Goal: Task Accomplishment & Management: Use online tool/utility

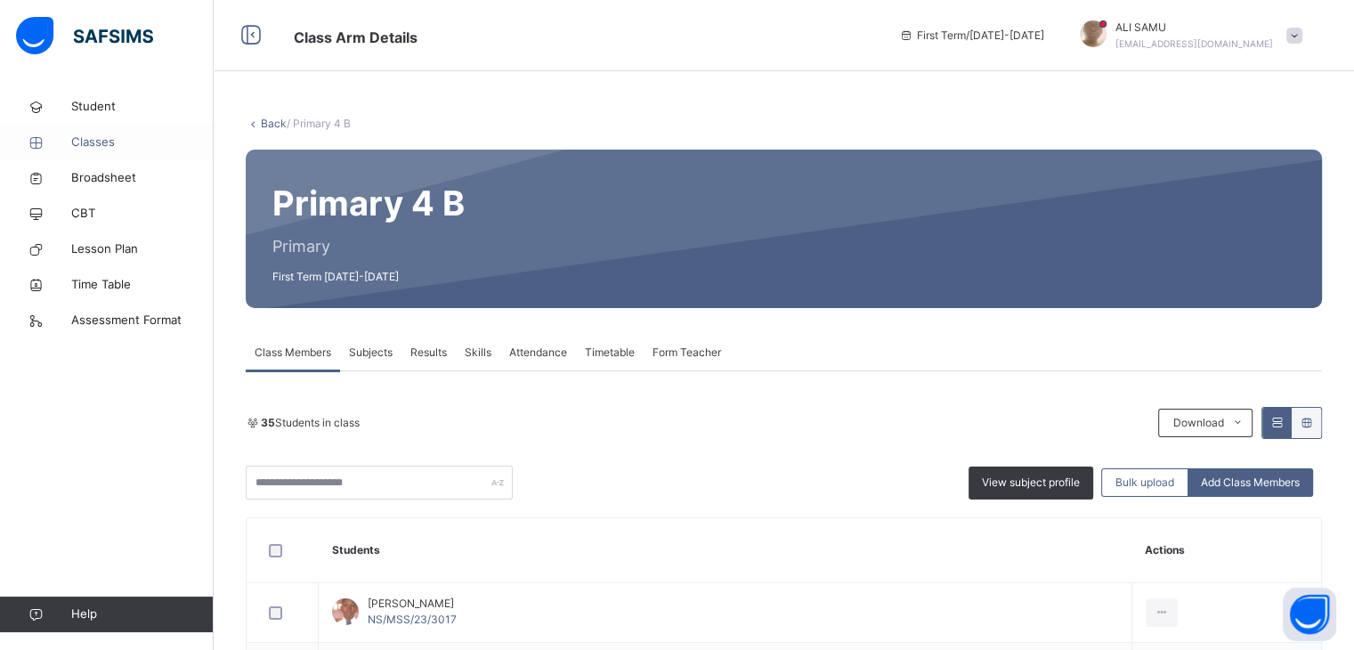
click at [103, 135] on span "Classes" at bounding box center [142, 142] width 142 height 18
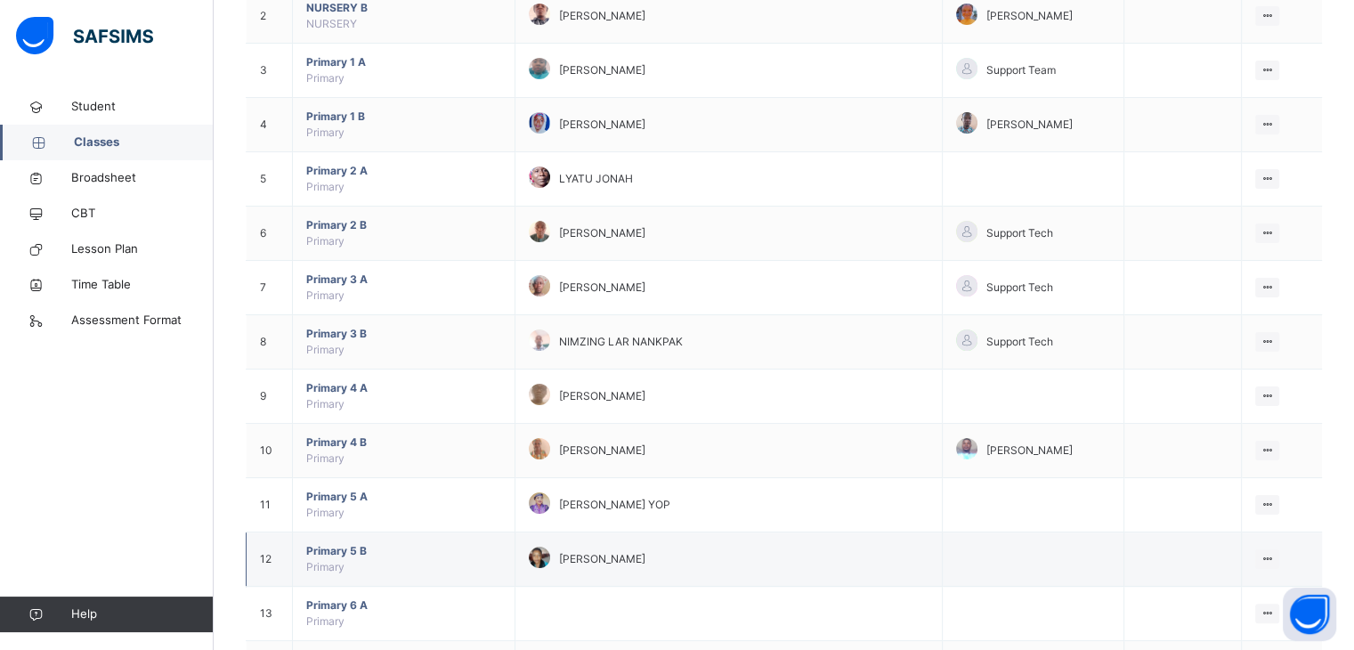
scroll to position [278, 0]
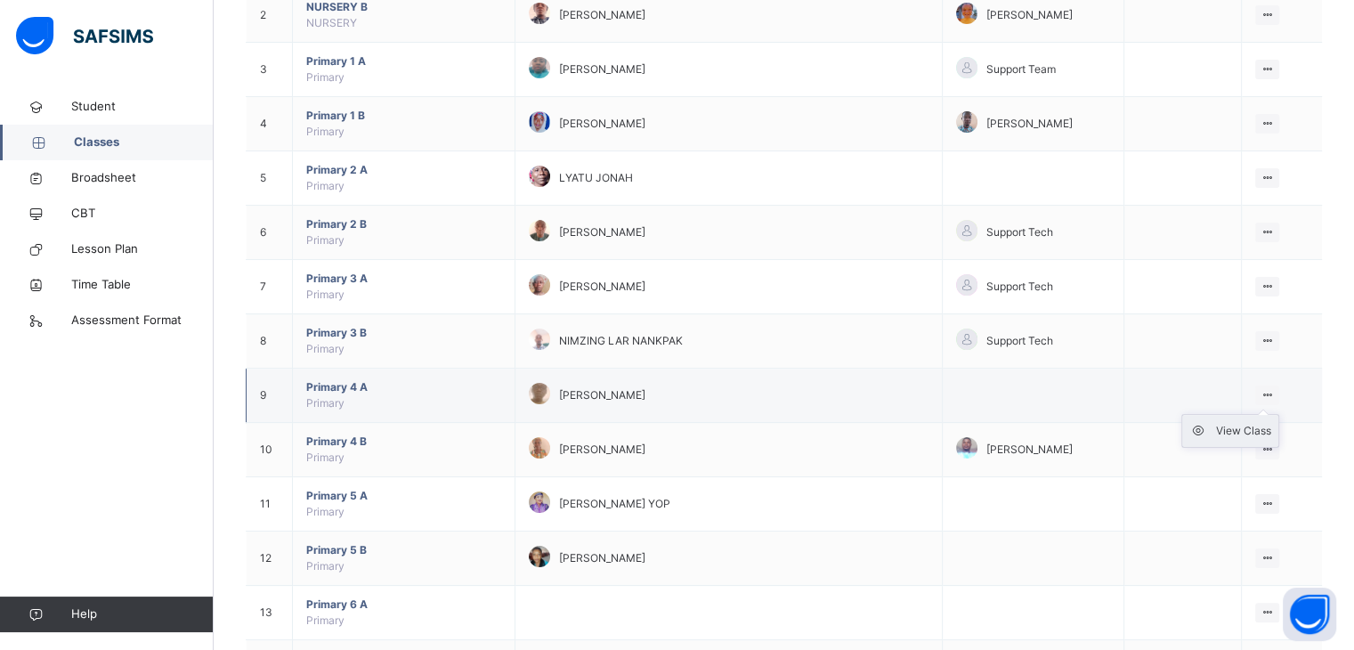
click at [1257, 426] on div "View Class" at bounding box center [1243, 431] width 55 height 18
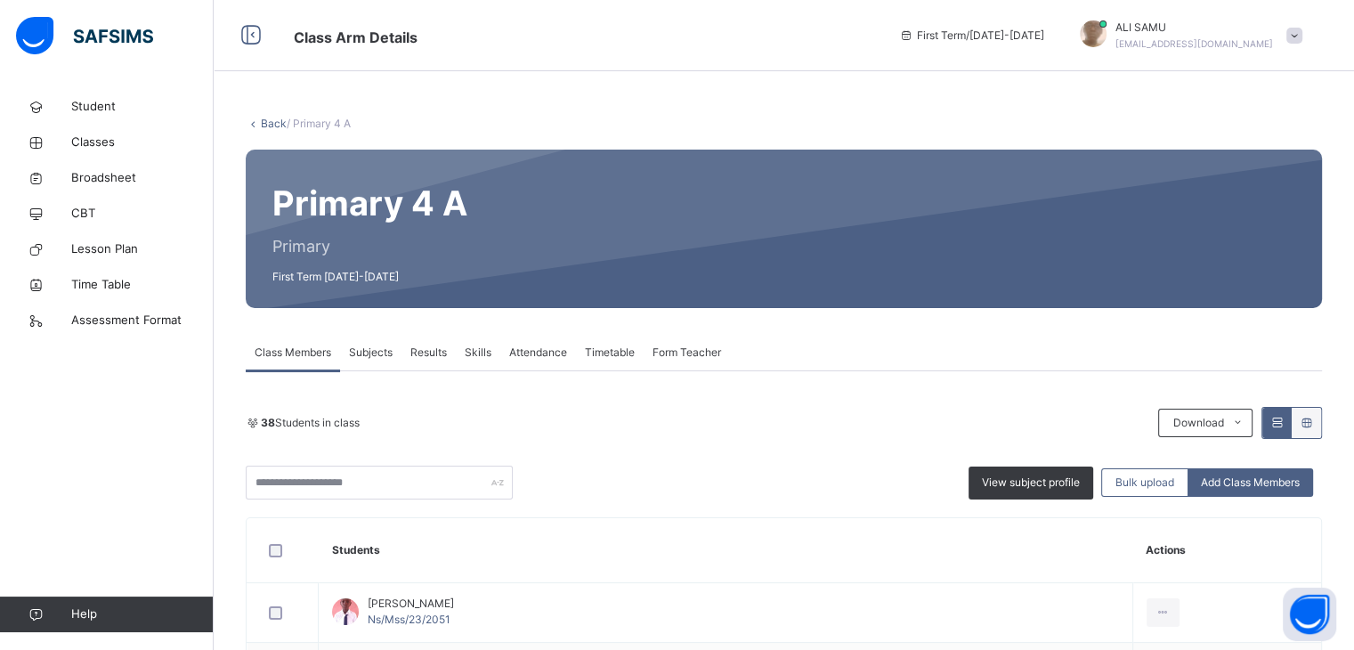
click at [538, 353] on span "Attendance" at bounding box center [538, 352] width 58 height 16
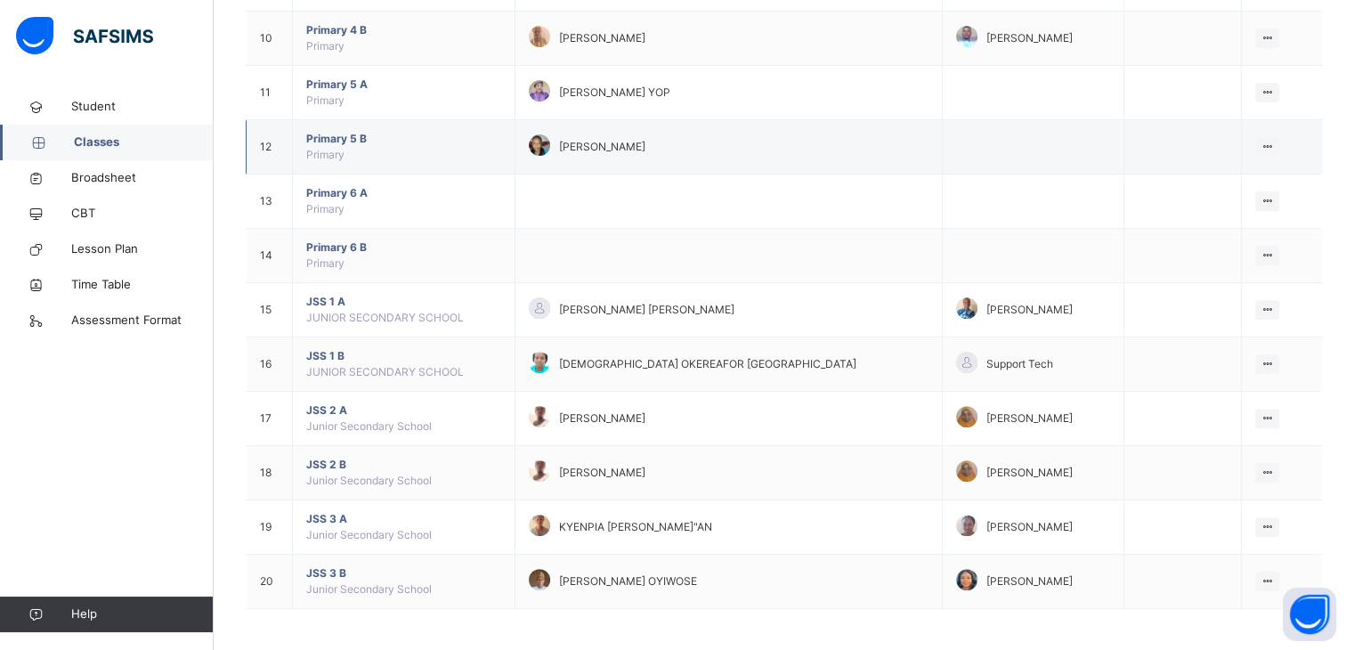
scroll to position [444, 0]
